Goal: Task Accomplishment & Management: Use online tool/utility

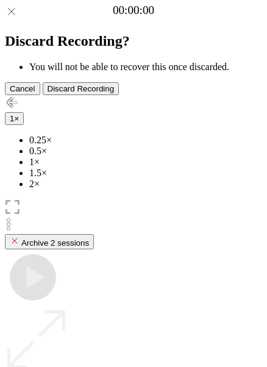
scroll to position [105, 0]
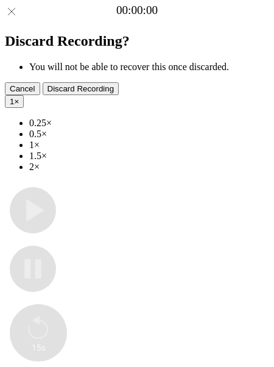
type input "**********"
